Goal: Browse casually

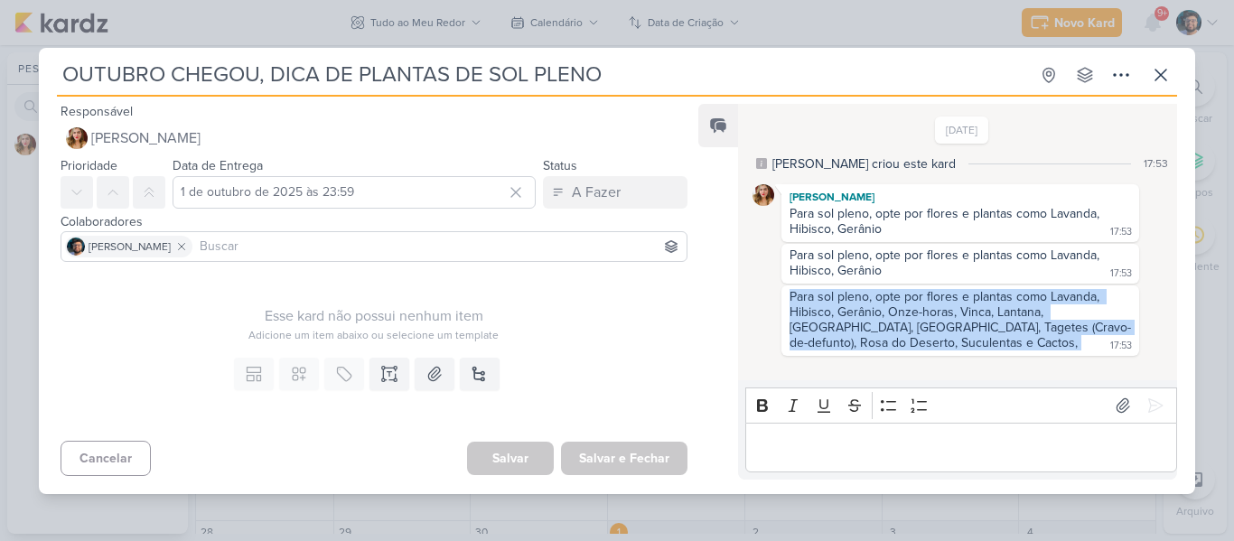
scroll to position [172, 0]
click at [778, 329] on div "Para sol pleno, opte por flores e plantas como Lavanda, Hibisco, Gerânio, Onze-…" at bounding box center [962, 321] width 419 height 70
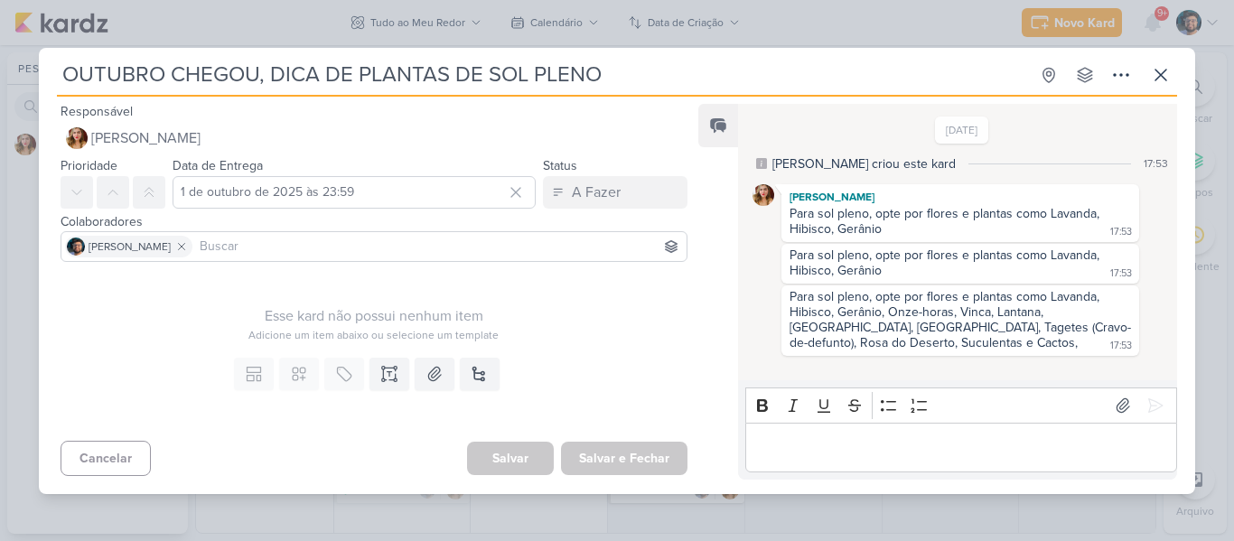
click at [868, 433] on div "Editor editing area: main" at bounding box center [961, 448] width 432 height 50
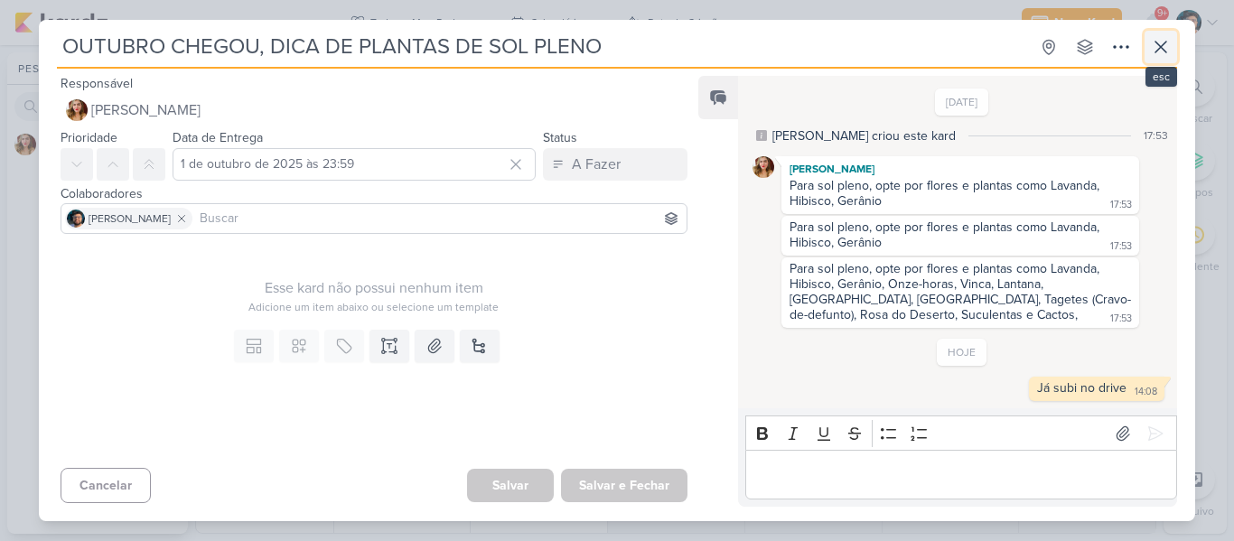
click at [1158, 43] on icon at bounding box center [1161, 47] width 22 height 22
